Goal: Task Accomplishment & Management: Use online tool/utility

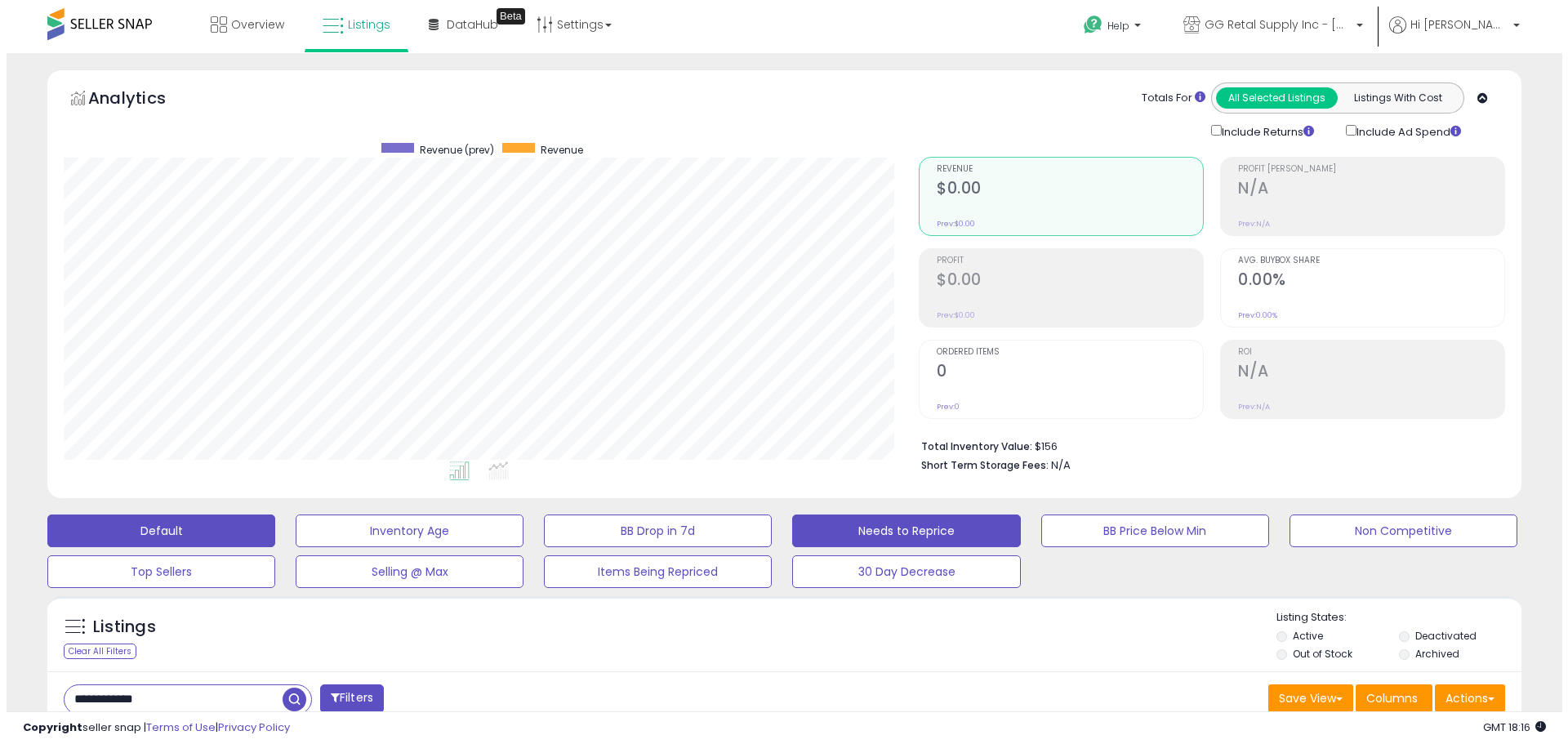
scroll to position [335, 855]
click at [960, 535] on button "Needs to Reprice" at bounding box center [900, 531] width 228 height 32
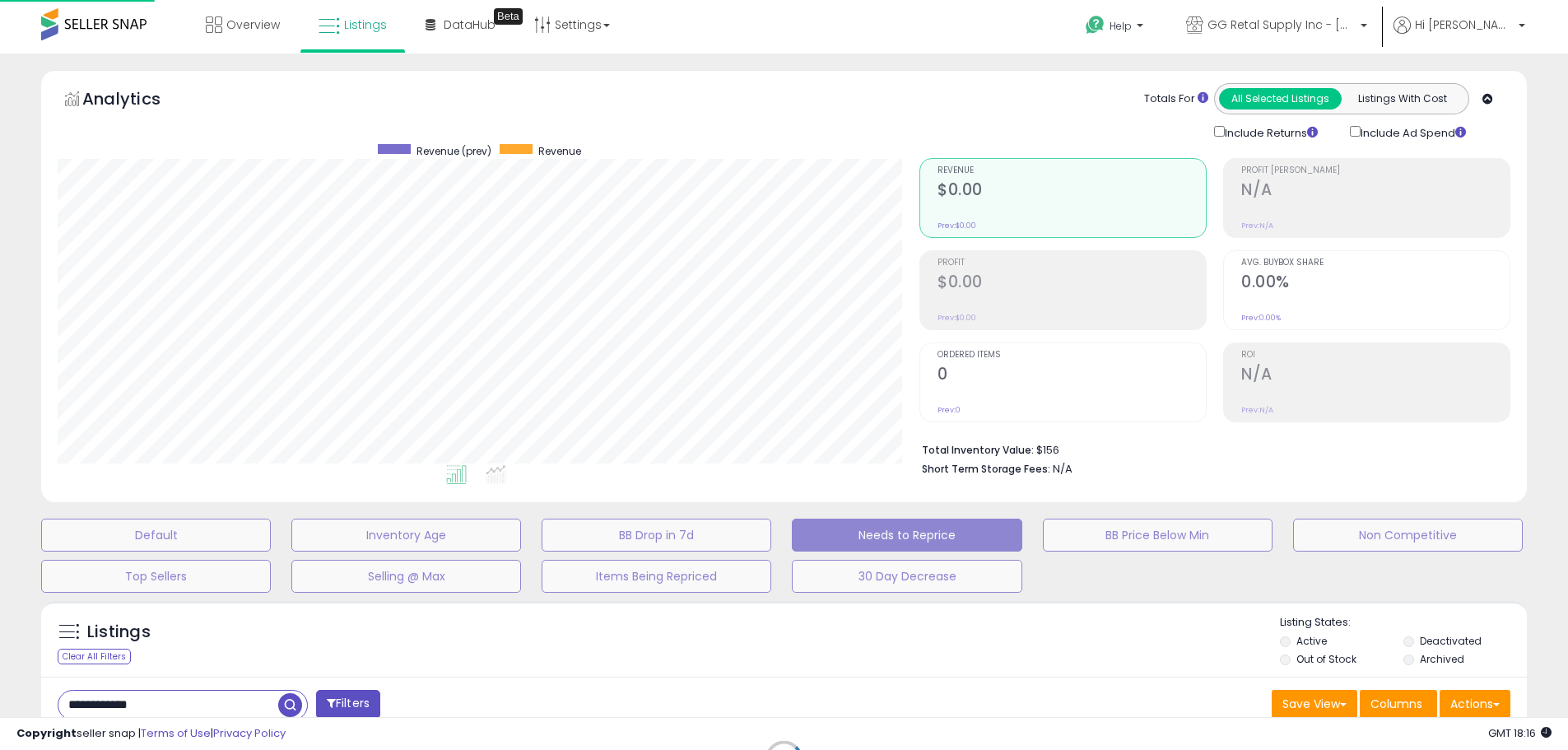
scroll to position [338, 869]
select select "**"
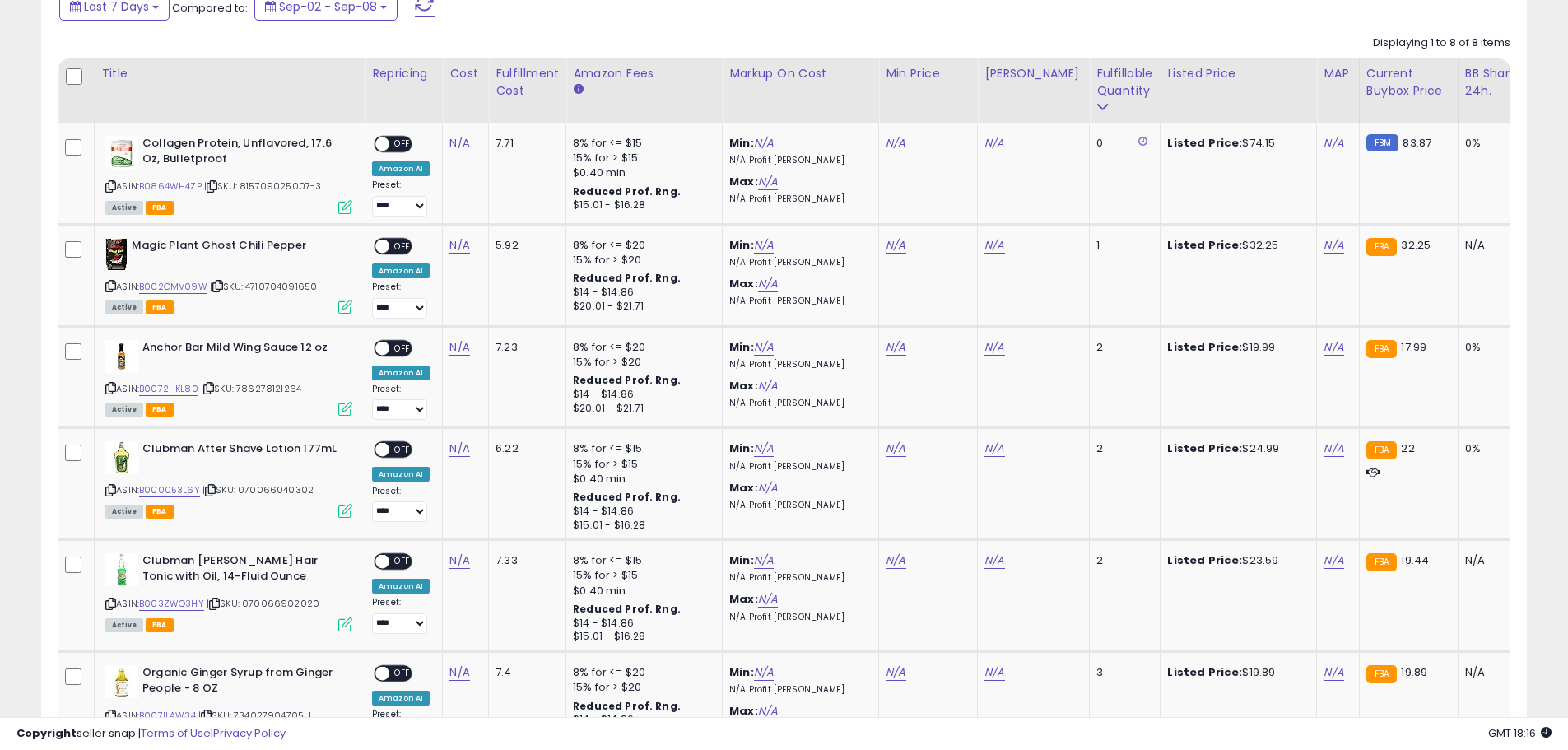
scroll to position [1109, 0]
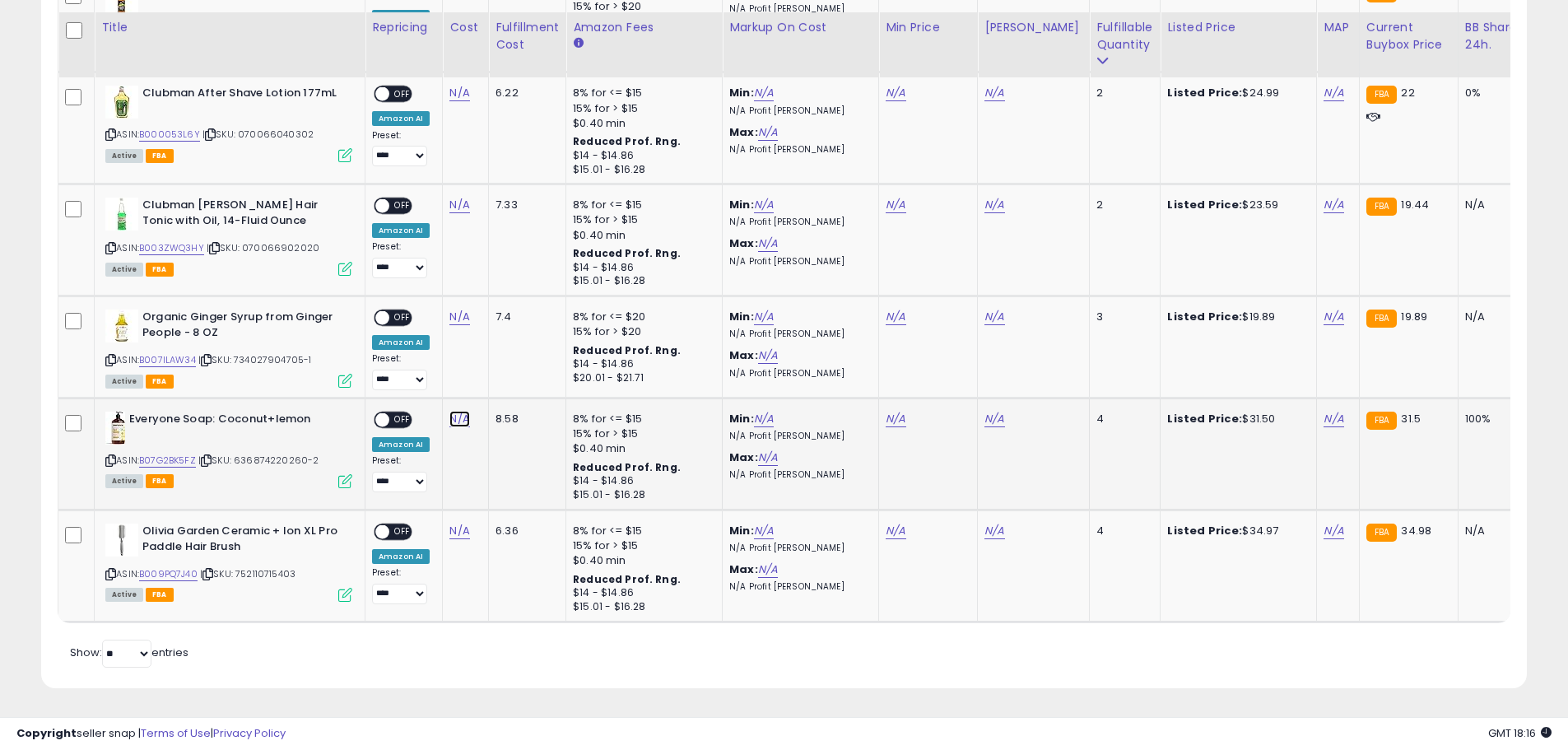
click at [459, 411] on link "N/A" at bounding box center [459, 419] width 19 height 17
type input "*****"
click at [508, 371] on icon "submit" at bounding box center [503, 376] width 10 height 10
click at [552, 348] on button "button" at bounding box center [537, 361] width 28 height 25
click at [469, 412] on div "N/A" at bounding box center [462, 419] width 27 height 15
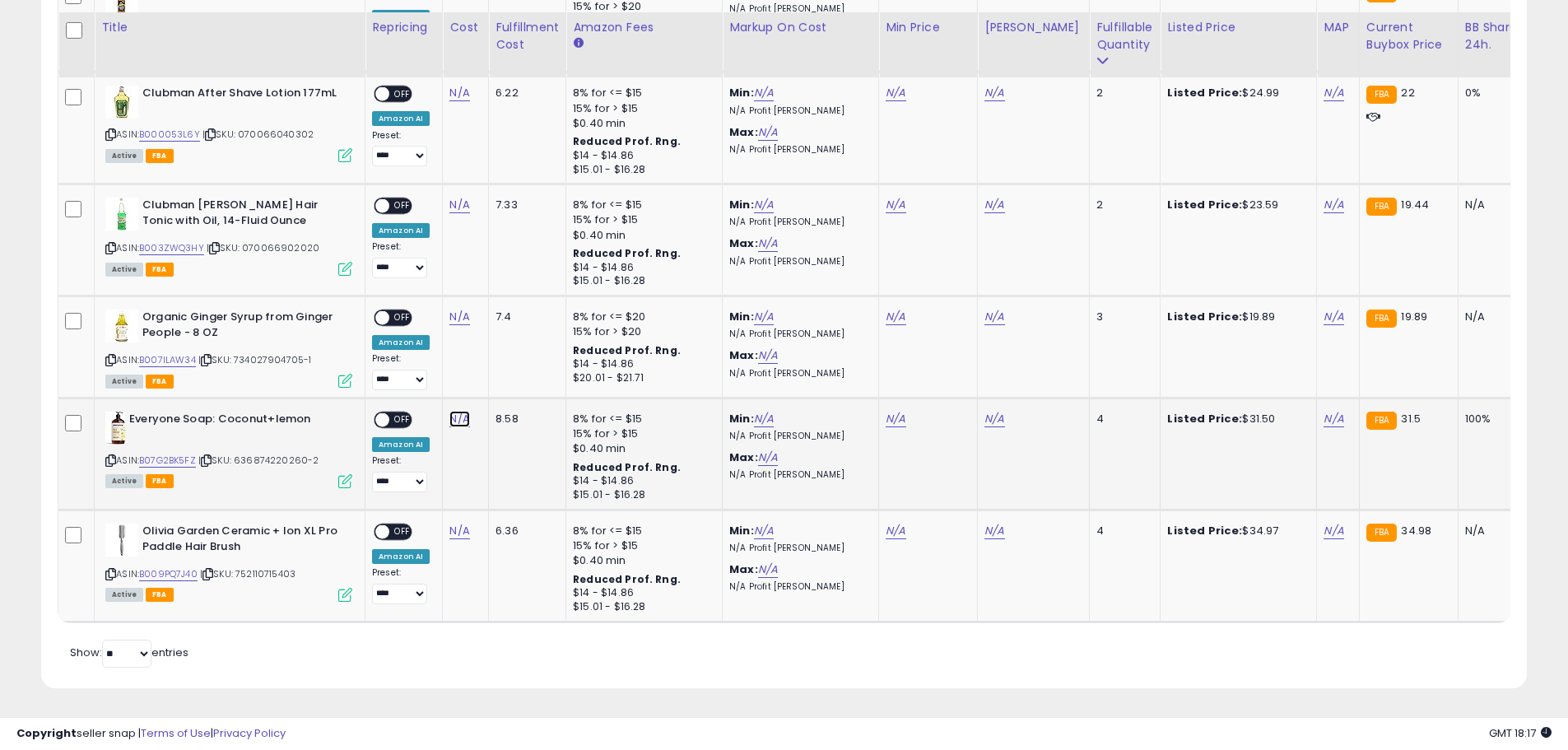
click at [449, 411] on link "N/A" at bounding box center [459, 419] width 19 height 17
type input "*****"
click at [518, 365] on button "submit" at bounding box center [504, 378] width 28 height 25
click at [518, 348] on button "submit" at bounding box center [504, 361] width 28 height 25
click at [543, 355] on icon "button" at bounding box center [537, 359] width 10 height 10
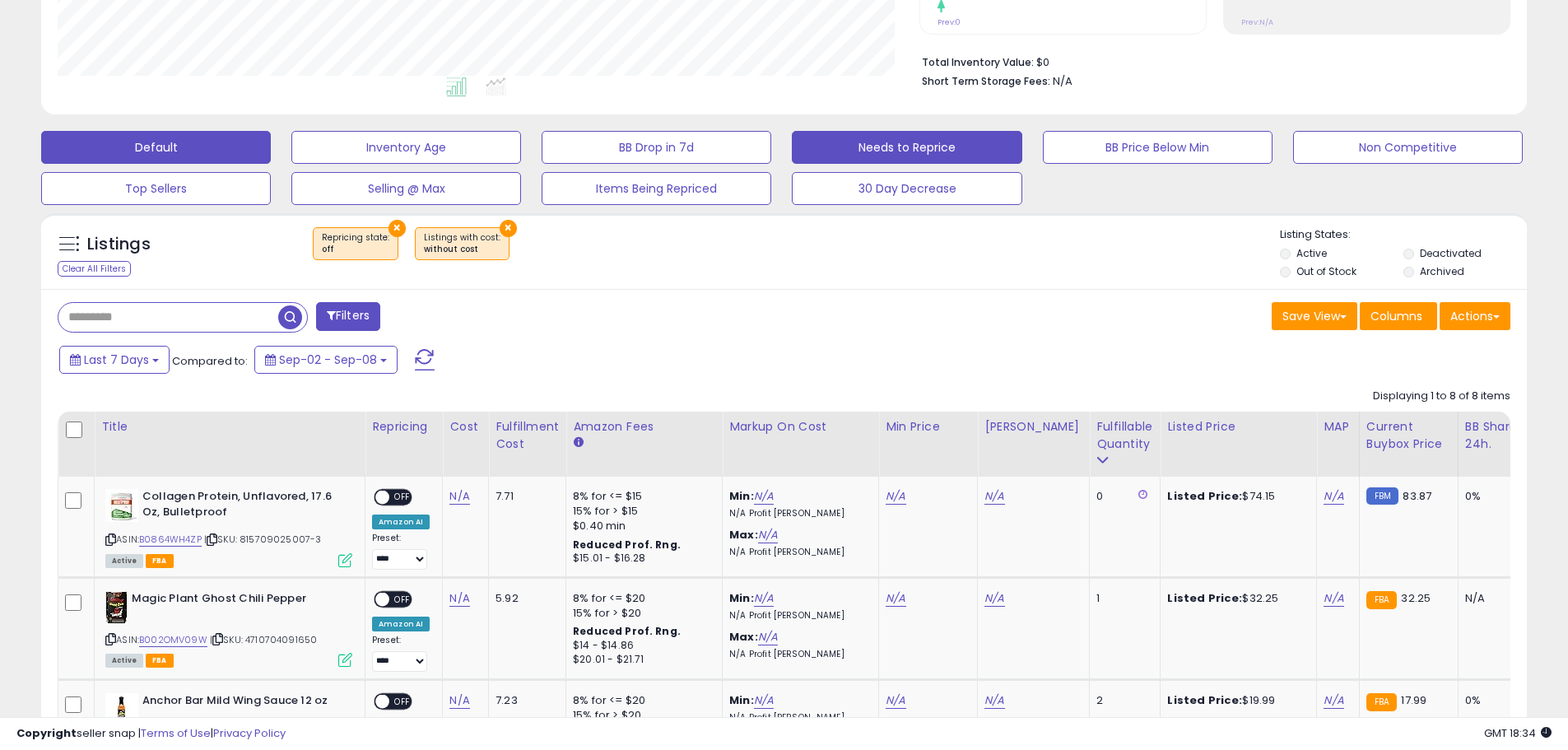
scroll to position [121, 0]
